Goal: Task Accomplishment & Management: Use online tool/utility

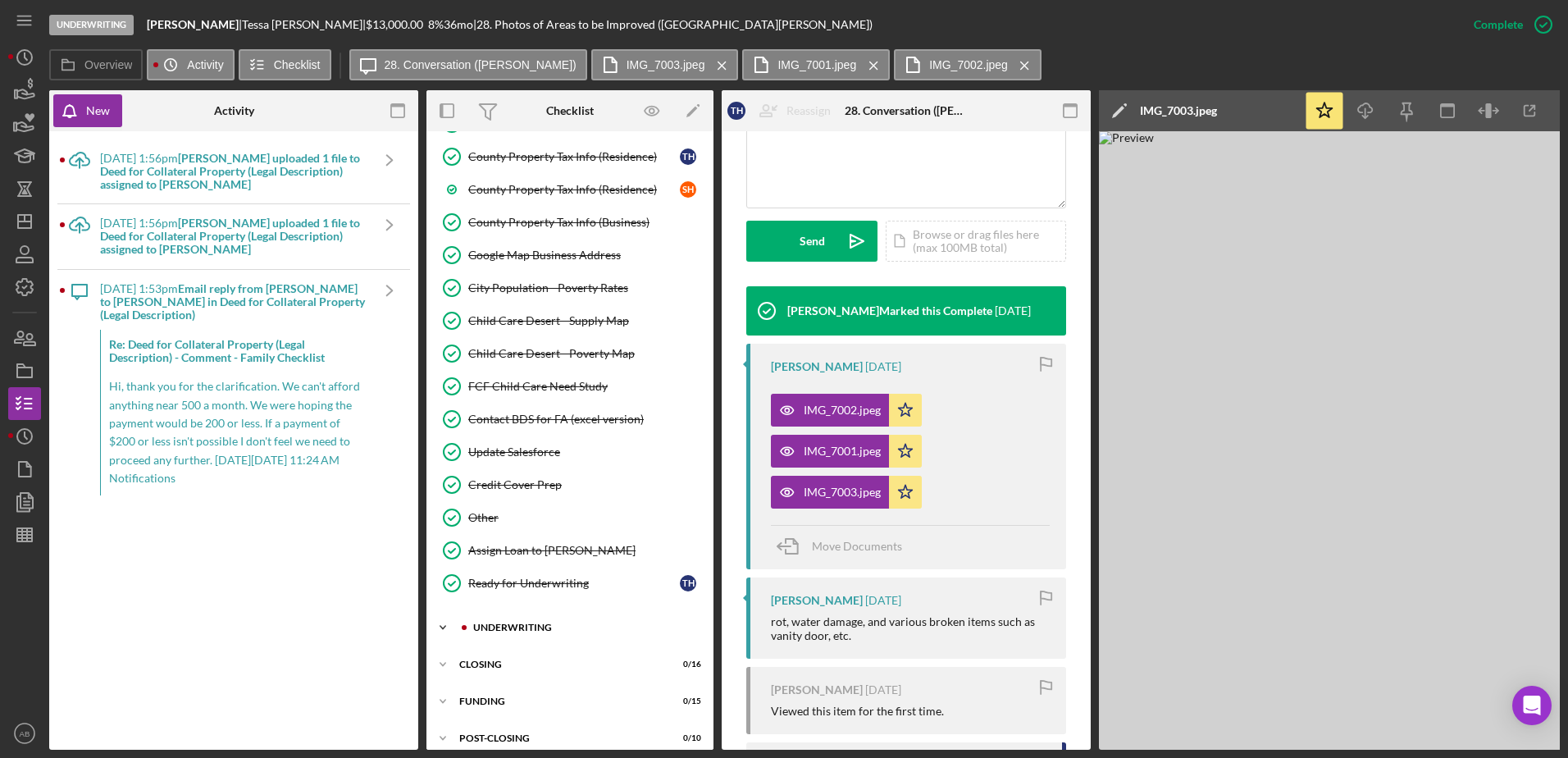
scroll to position [2234, 0]
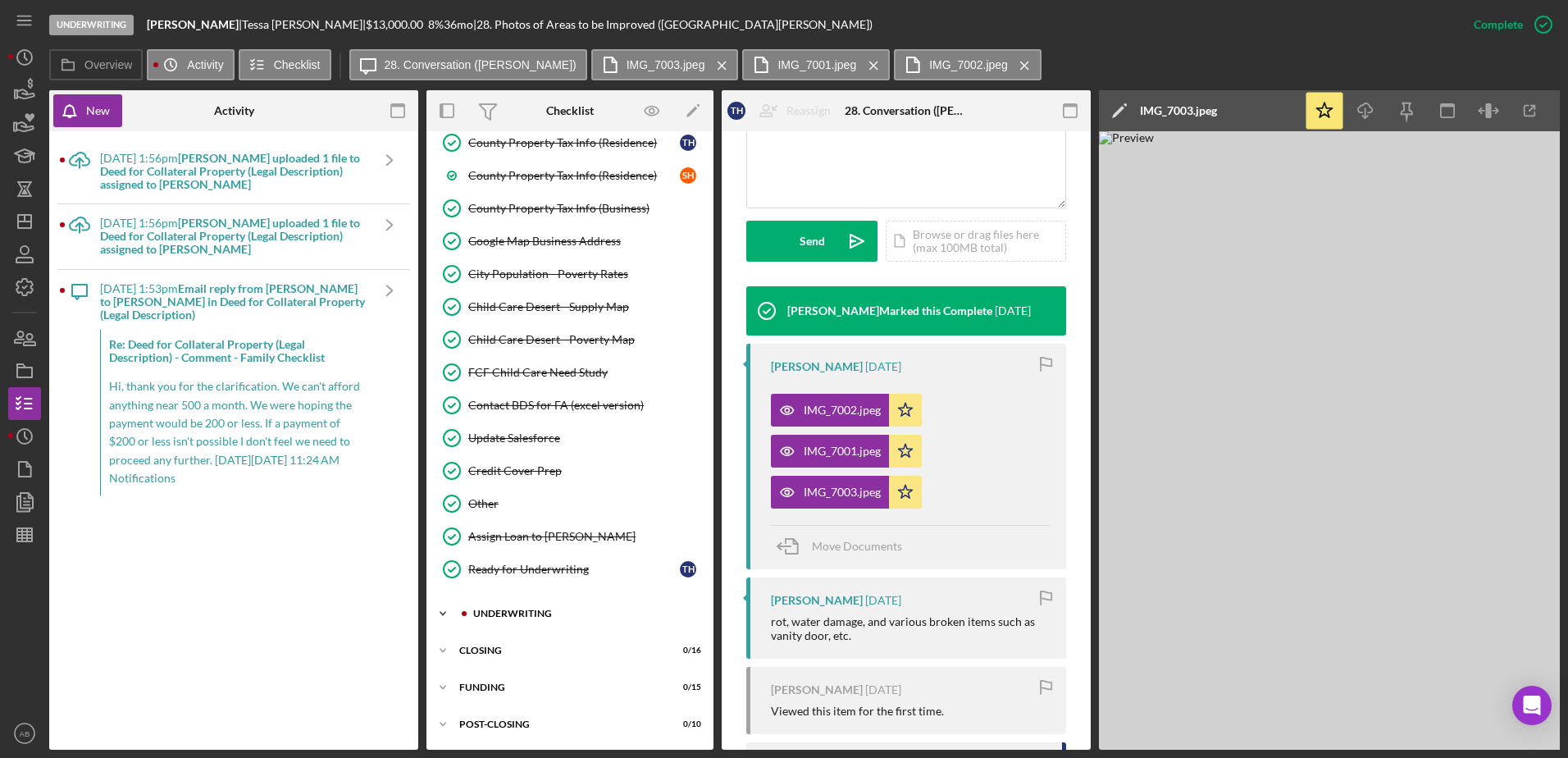
click at [506, 603] on div "Icon/Expander UNDERWRITING 0 / 20" at bounding box center [570, 613] width 287 height 33
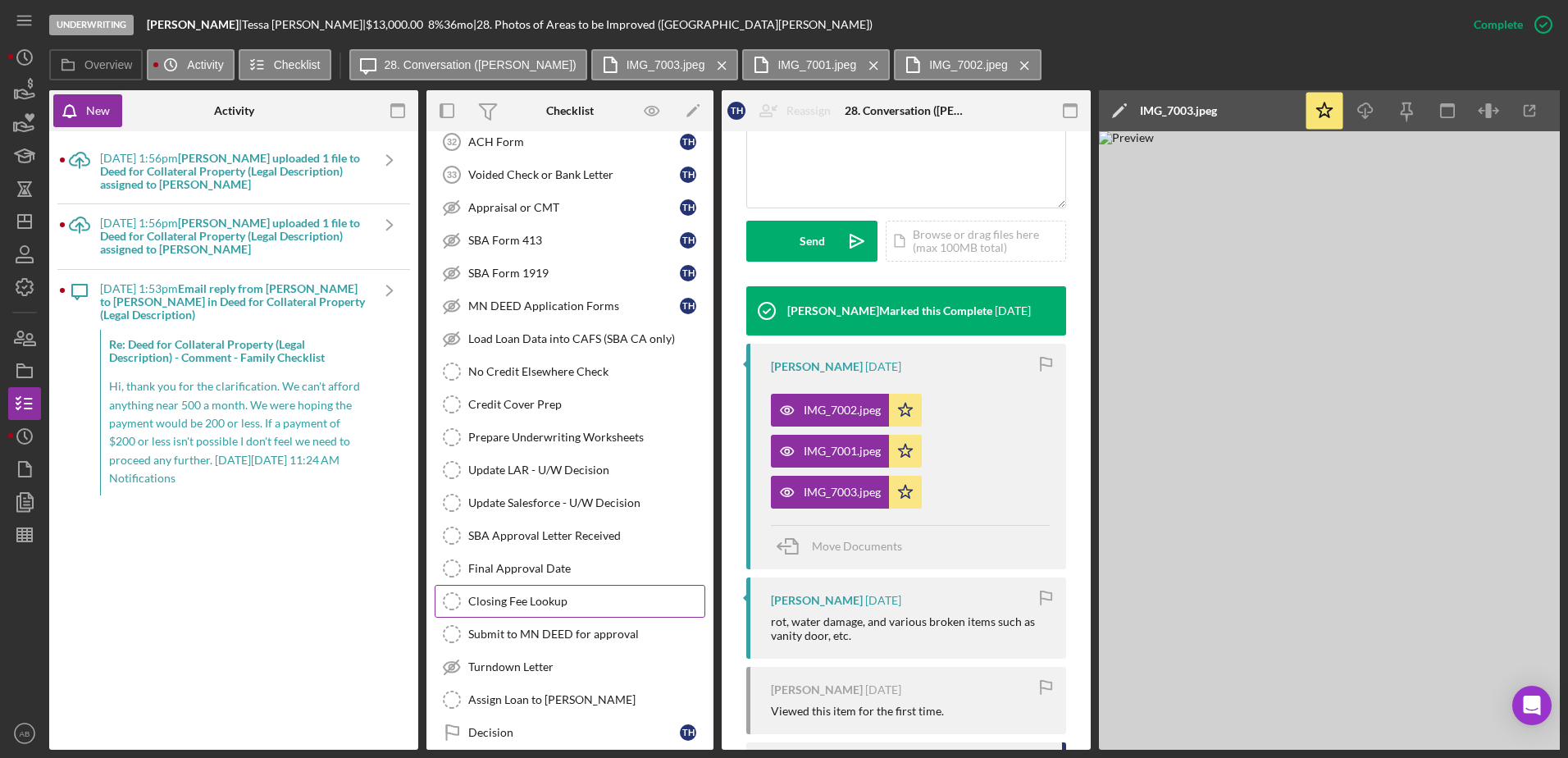
scroll to position [2890, 0]
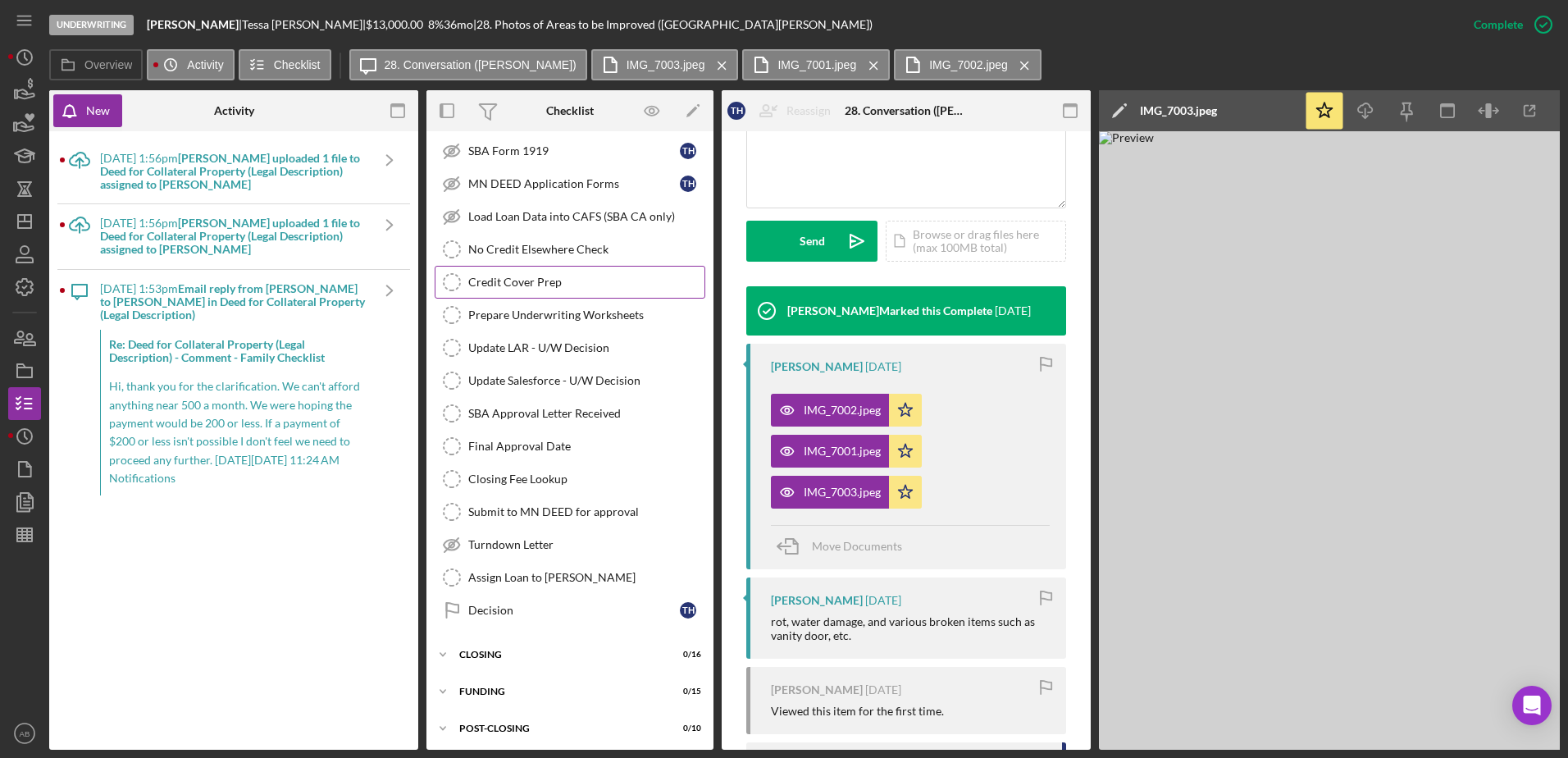
click at [491, 286] on div "Credit Cover Prep" at bounding box center [586, 282] width 236 height 14
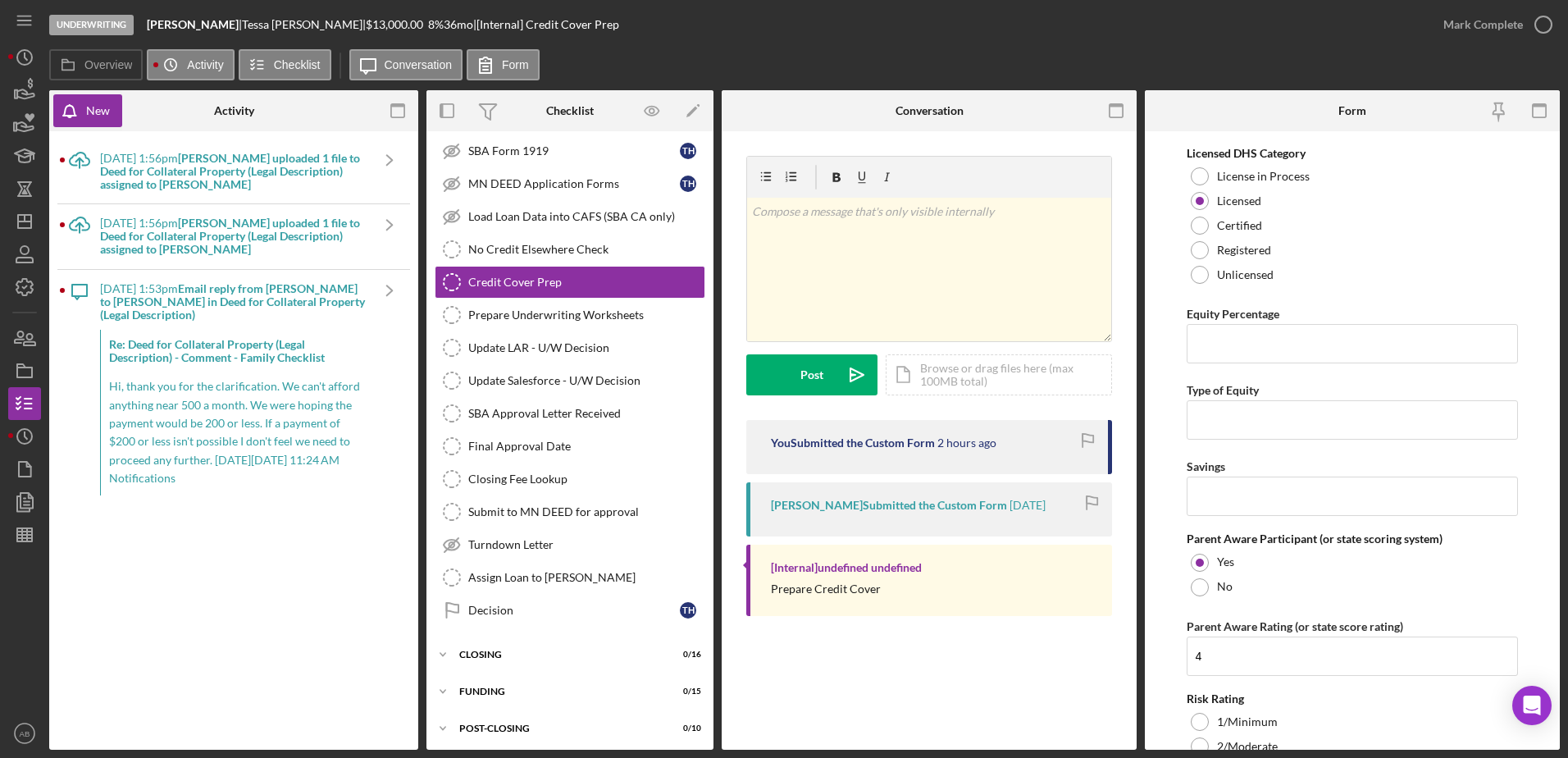
scroll to position [4266, 0]
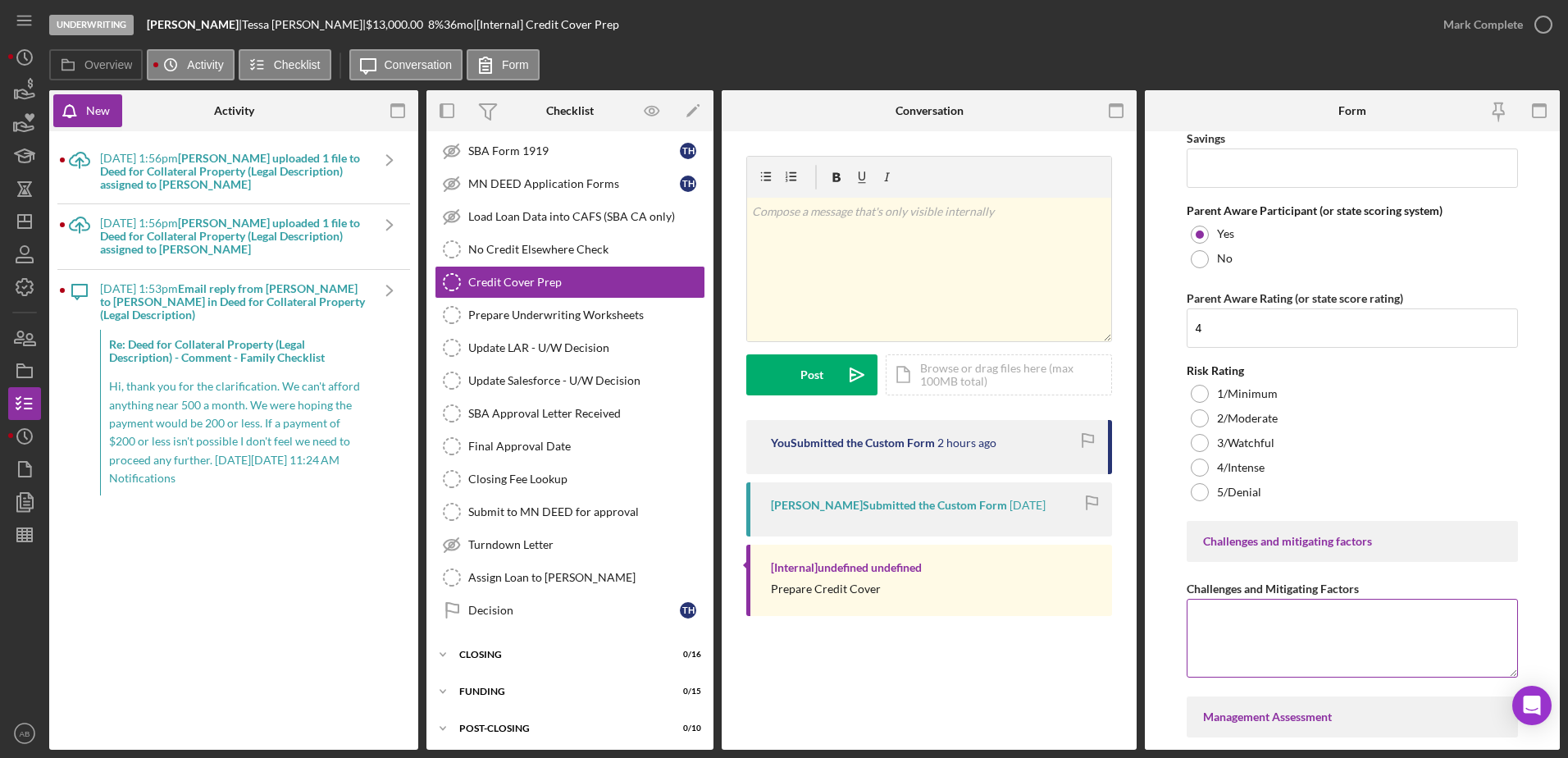
click at [1229, 630] on textarea "Challenges and Mitigating Factors" at bounding box center [1352, 638] width 332 height 79
paste textarea "[EMAIL_ADDRESS][DOMAIN_NAME]"
type textarea "[EMAIL_ADDRESS][DOMAIN_NAME]"
drag, startPoint x: 1316, startPoint y: 618, endPoint x: 1027, endPoint y: 602, distance: 289.4
click at [1049, 614] on div "Overview Internal Workflow Stage Underwriting Icon/Dropdown Arrow Archive (can …" at bounding box center [804, 420] width 1511 height 659
